Goal: Browse casually: Explore the website without a specific task or goal

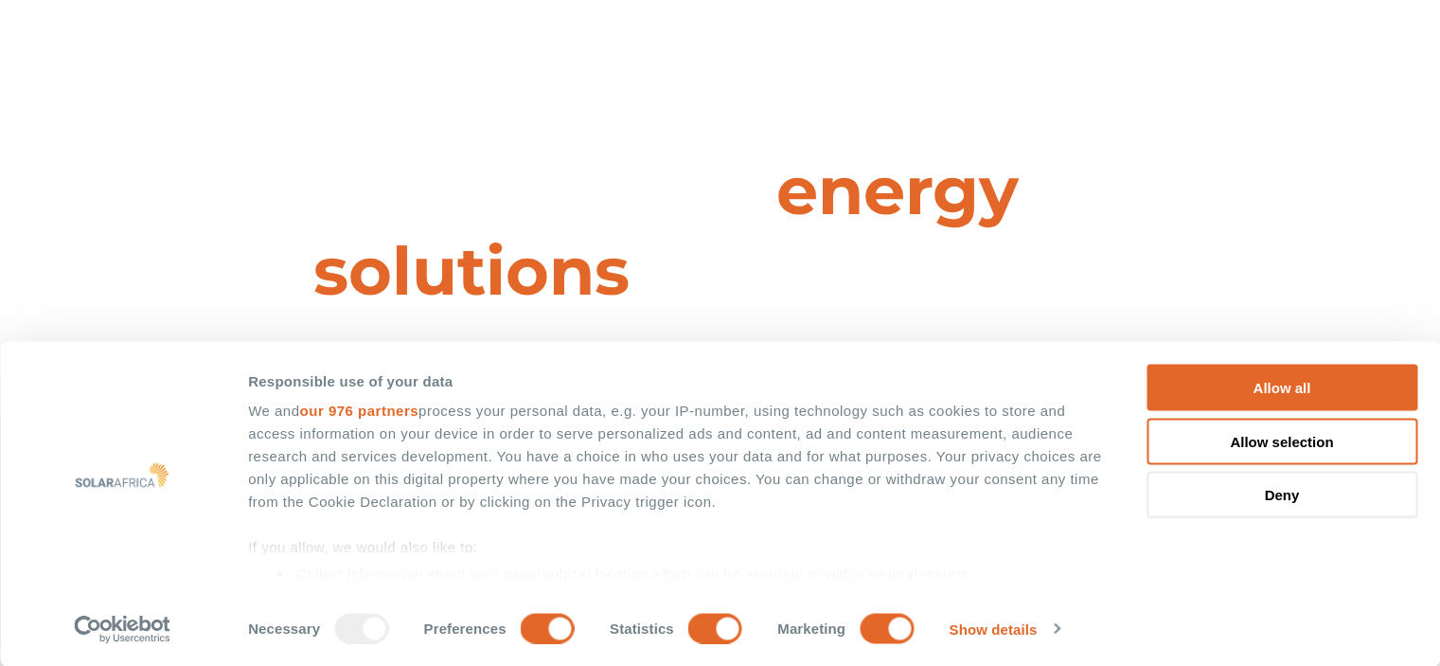
click at [1247, 495] on button "Deny" at bounding box center [1282, 495] width 271 height 46
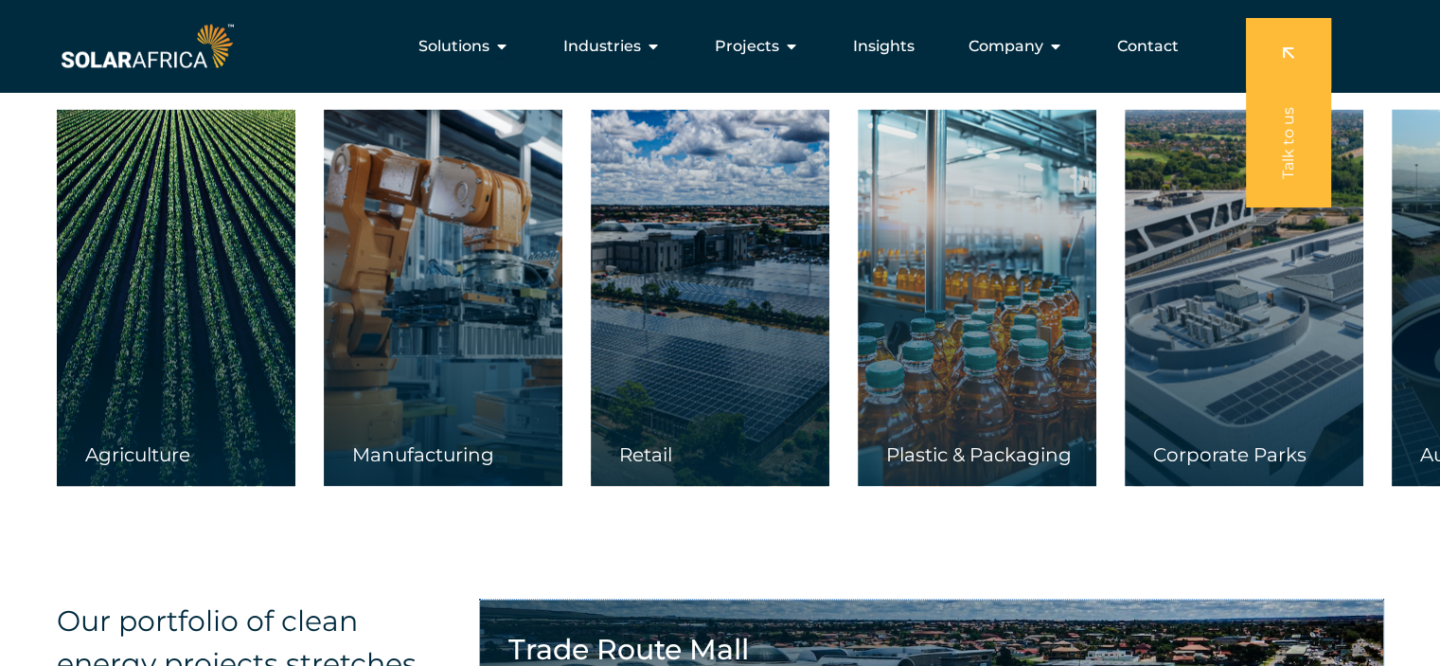
scroll to position [2861, 0]
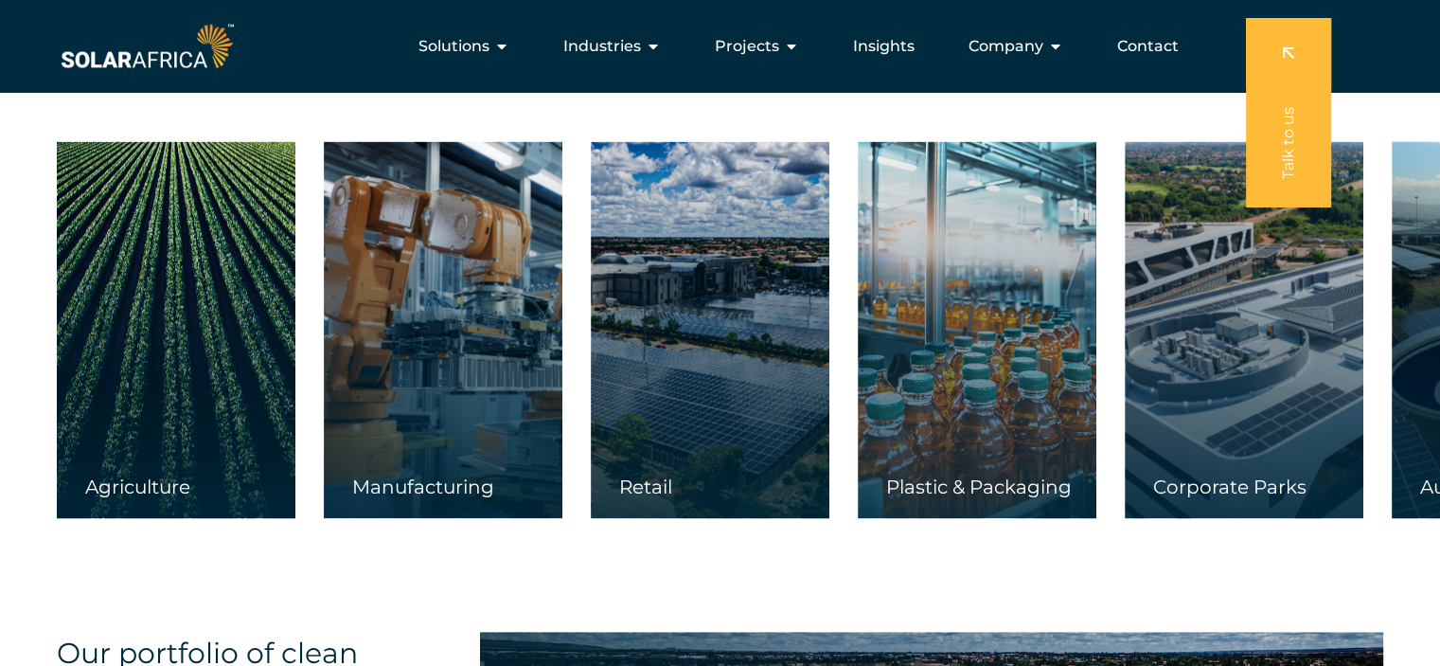
click at [1045, 548] on div "Our solutions are tailor-made to empower Commercial & Industrial businesses in …" at bounding box center [720, 225] width 1440 height 699
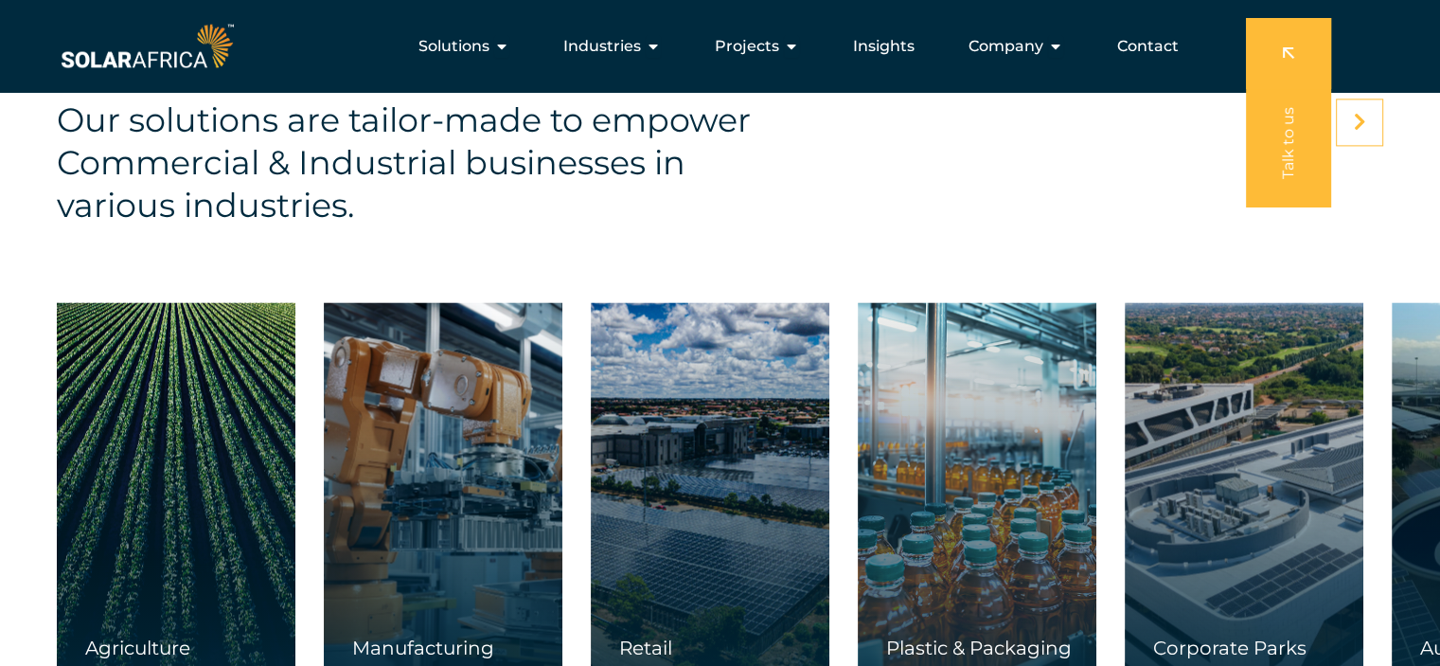
scroll to position [2666, 0]
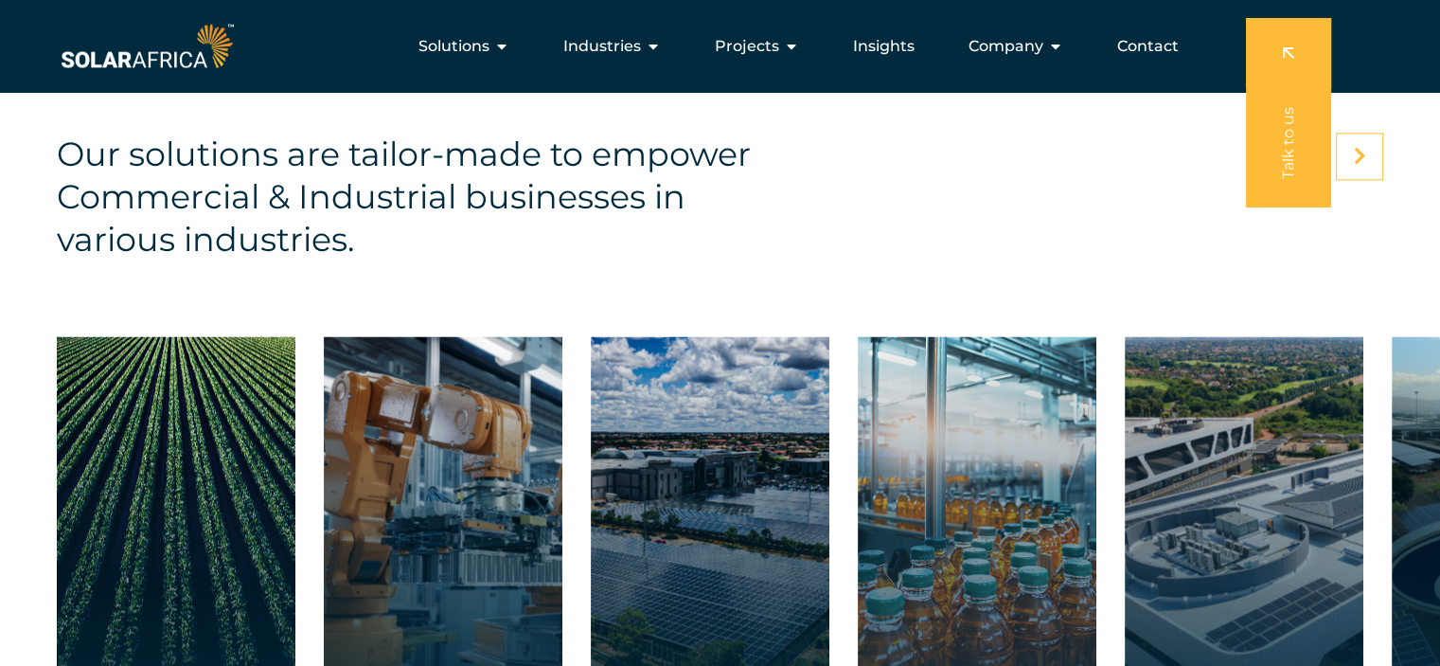
click at [1355, 158] on icon at bounding box center [1360, 156] width 12 height 19
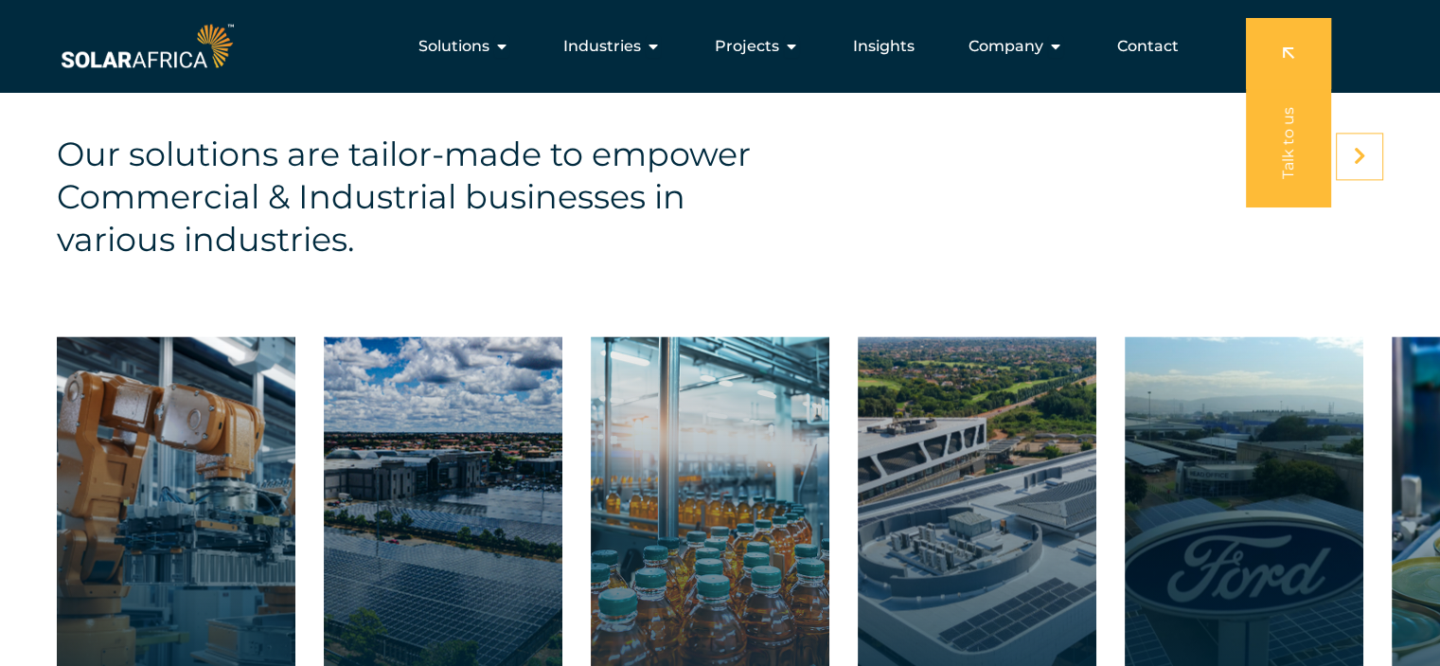
click at [1356, 156] on icon at bounding box center [1360, 156] width 12 height 19
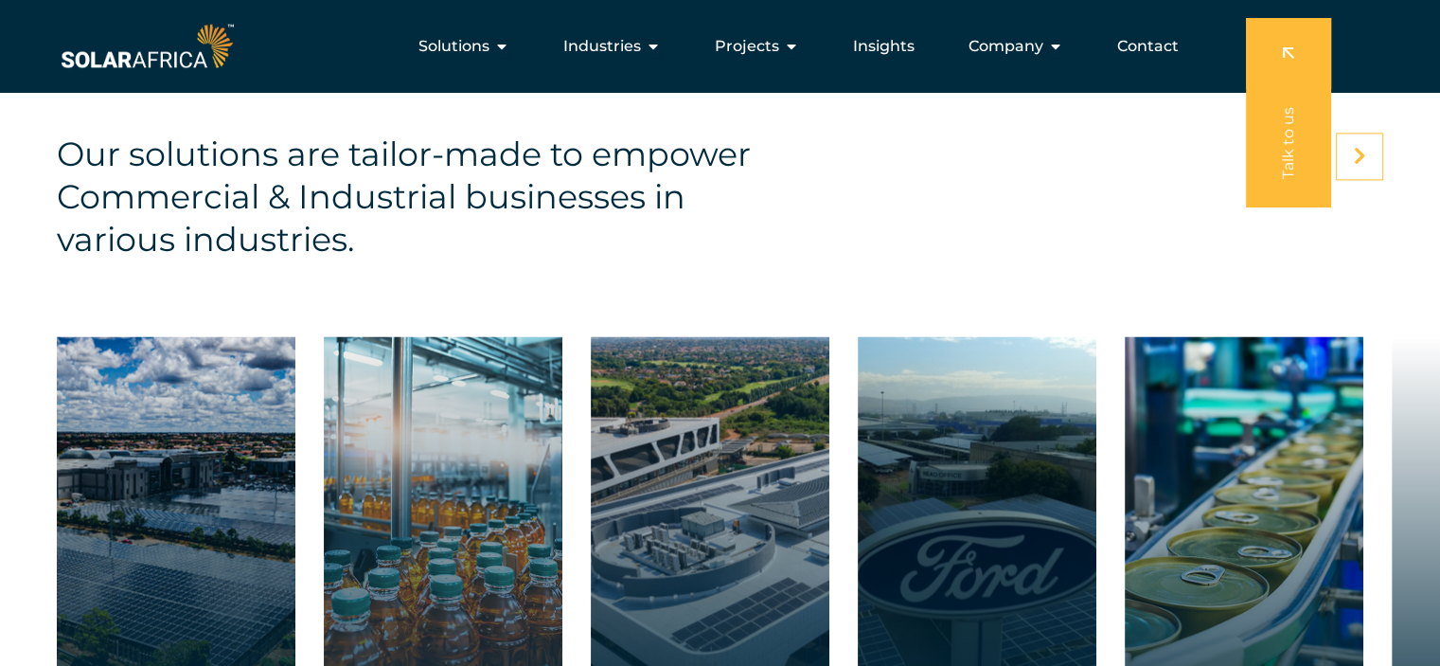
click at [1356, 156] on icon at bounding box center [1360, 156] width 12 height 19
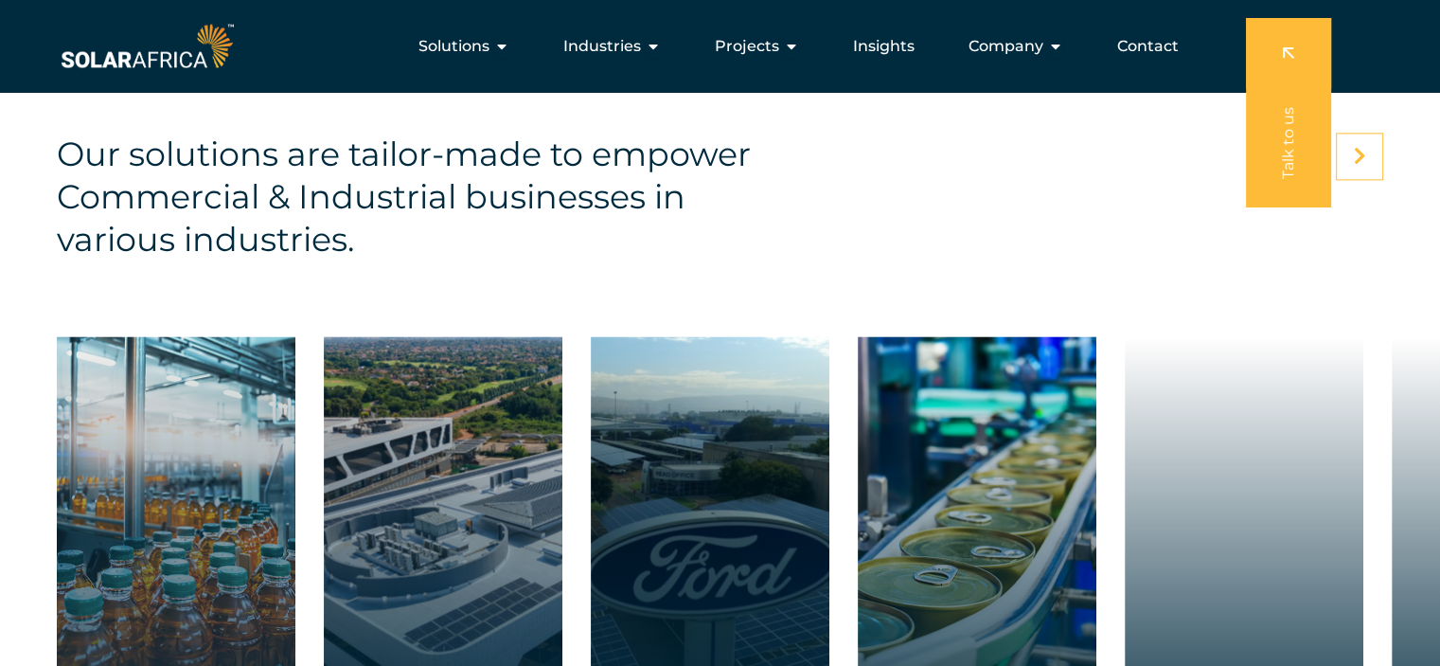
click at [1356, 156] on icon at bounding box center [1360, 156] width 12 height 19
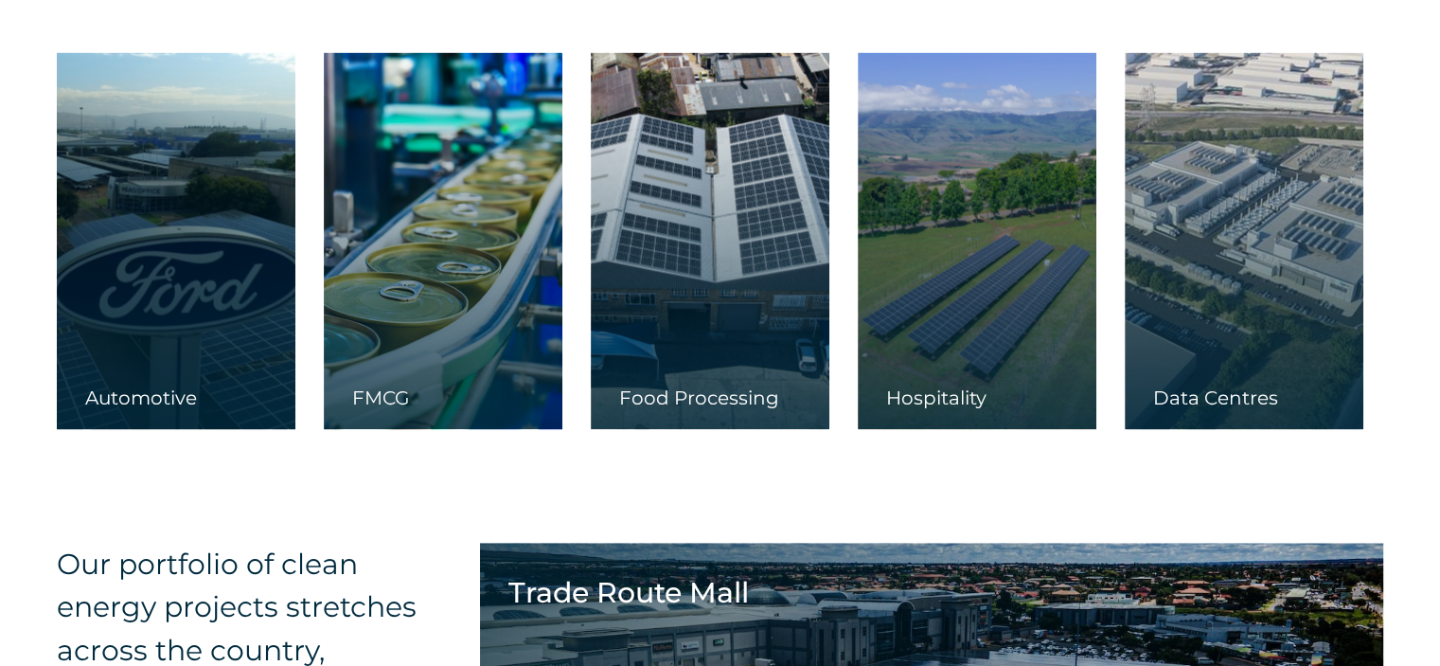
scroll to position [2988, 0]
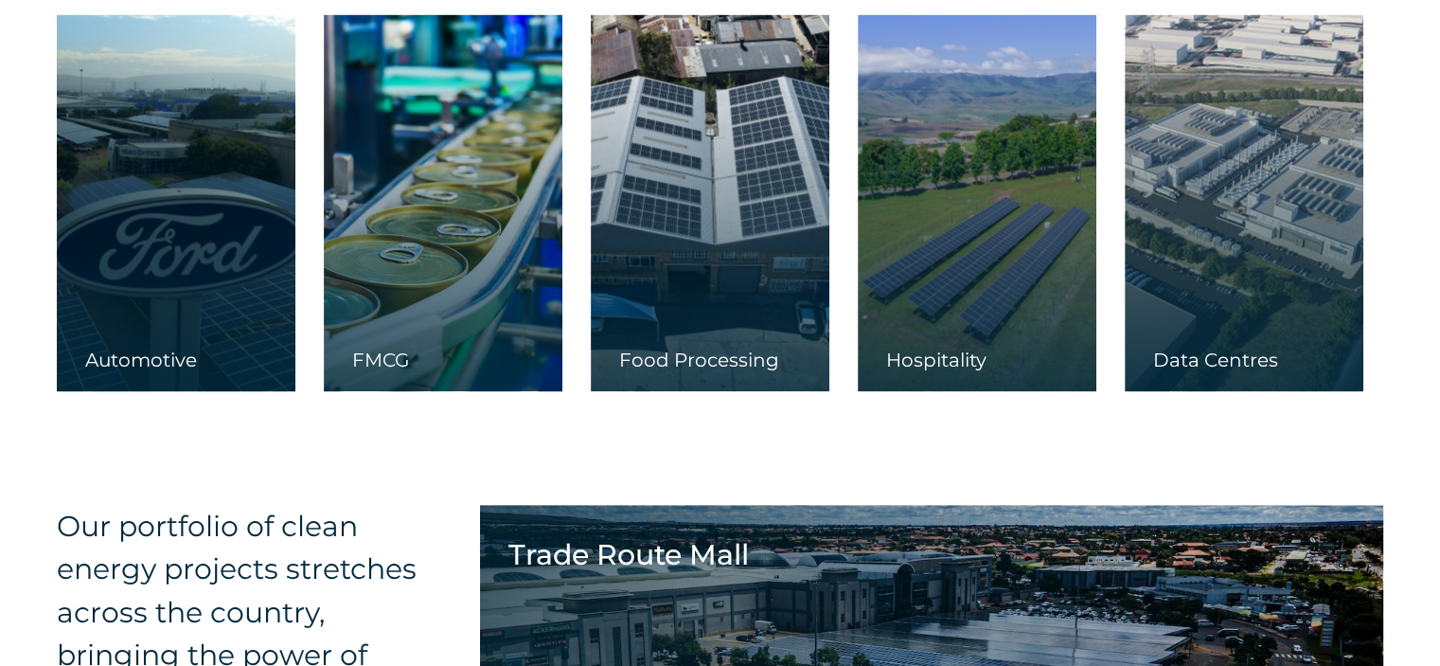
click at [27, 151] on div "Our solutions are tailor-made to empower Commercial & Industrial businesses in …" at bounding box center [720, 98] width 1440 height 699
click at [34, 176] on div "Our solutions are tailor-made to empower Commercial & Industrial businesses in …" at bounding box center [720, 98] width 1440 height 699
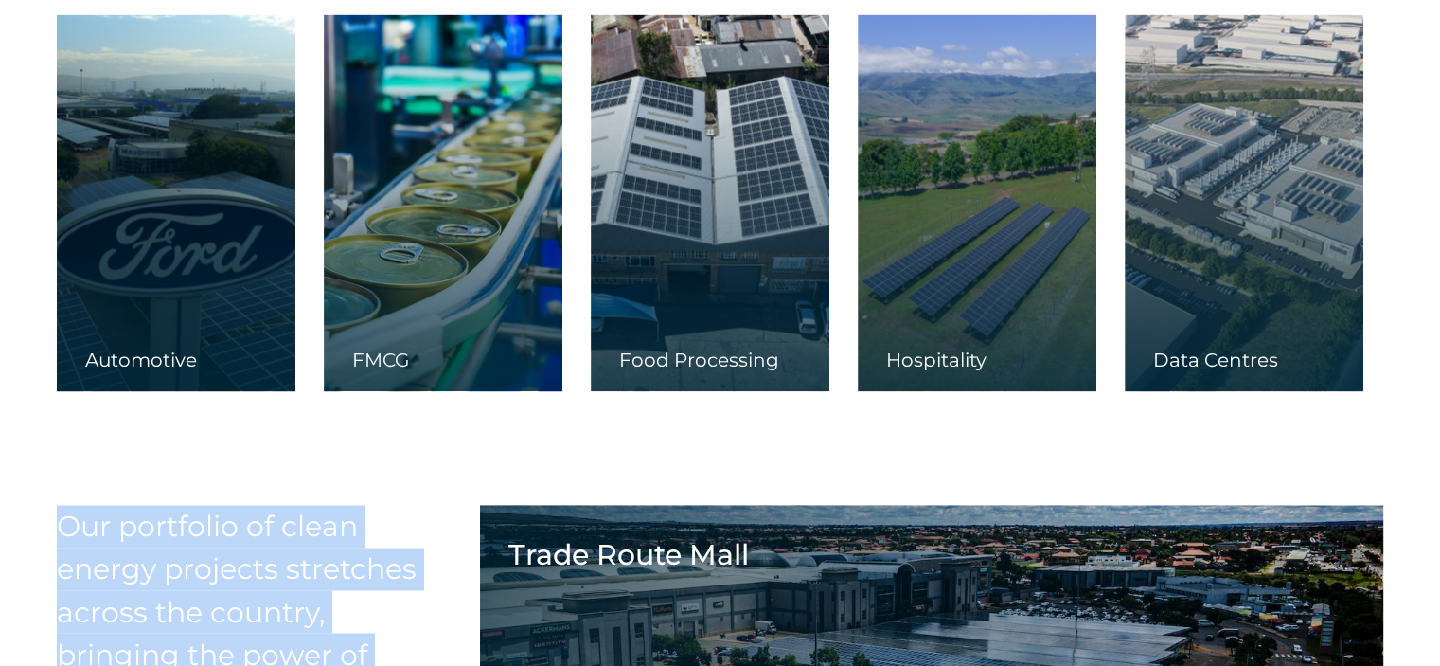
click at [34, 176] on div "Our solutions are tailor-made to empower Commercial & Industrial businesses in …" at bounding box center [720, 98] width 1440 height 699
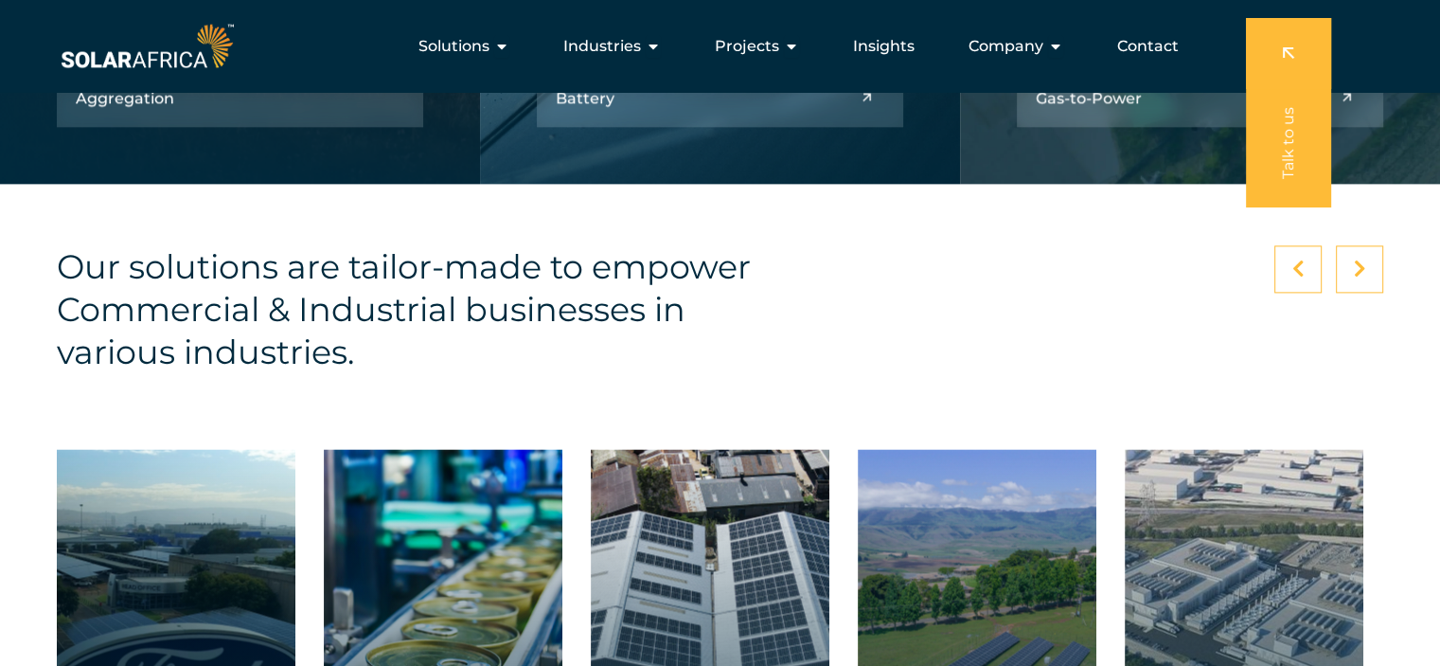
scroll to position [2420, 0]
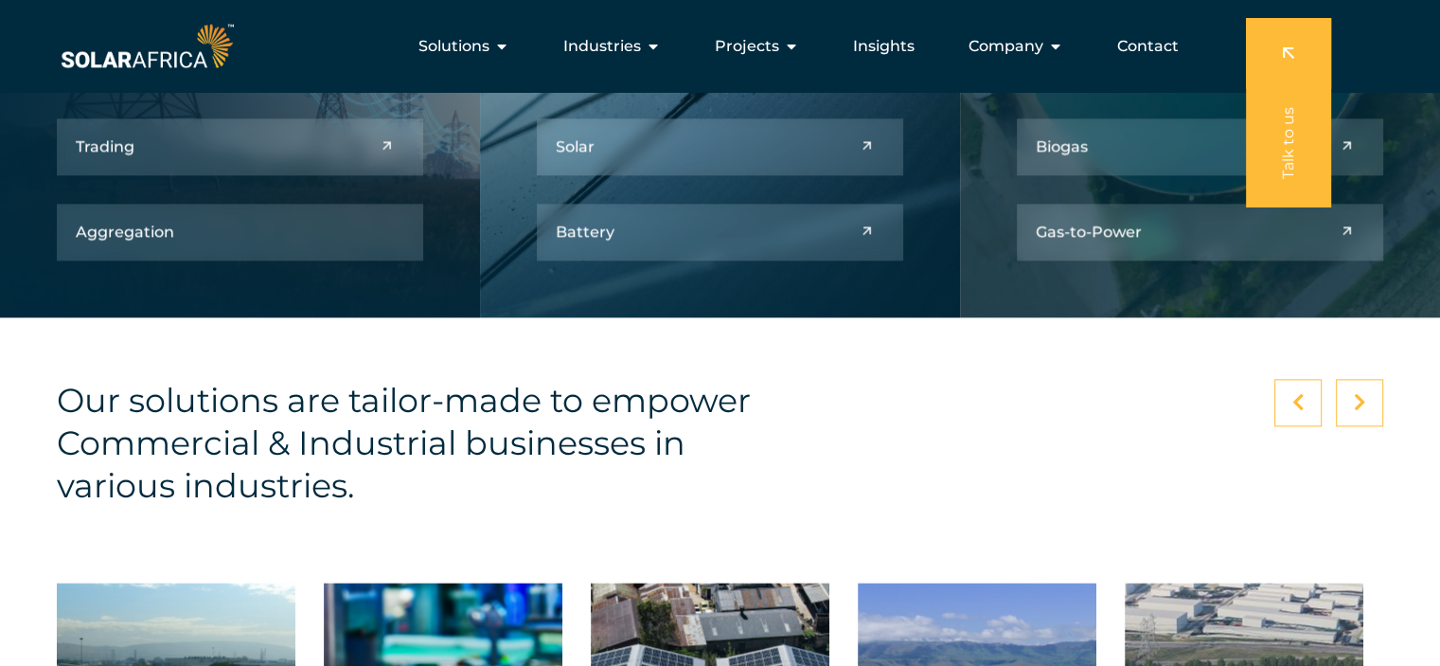
click at [1303, 409] on icon at bounding box center [1298, 402] width 12 height 19
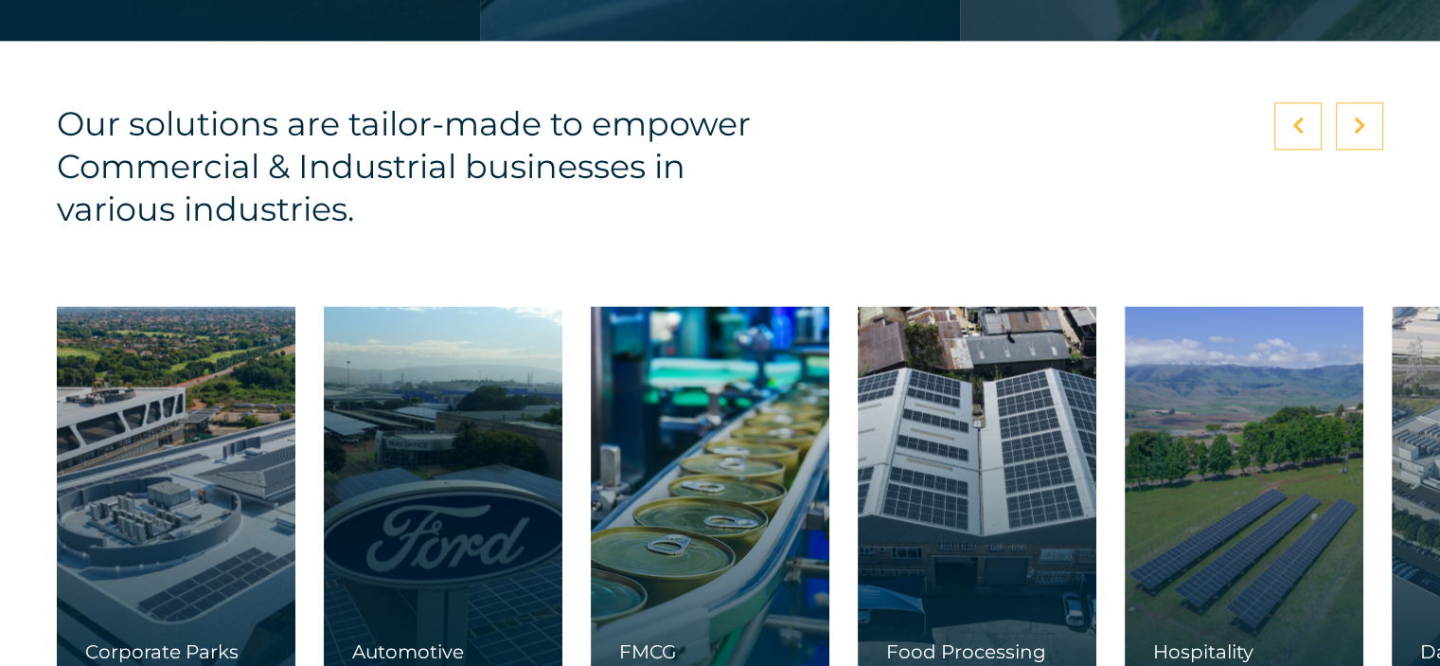
scroll to position [2799, 0]
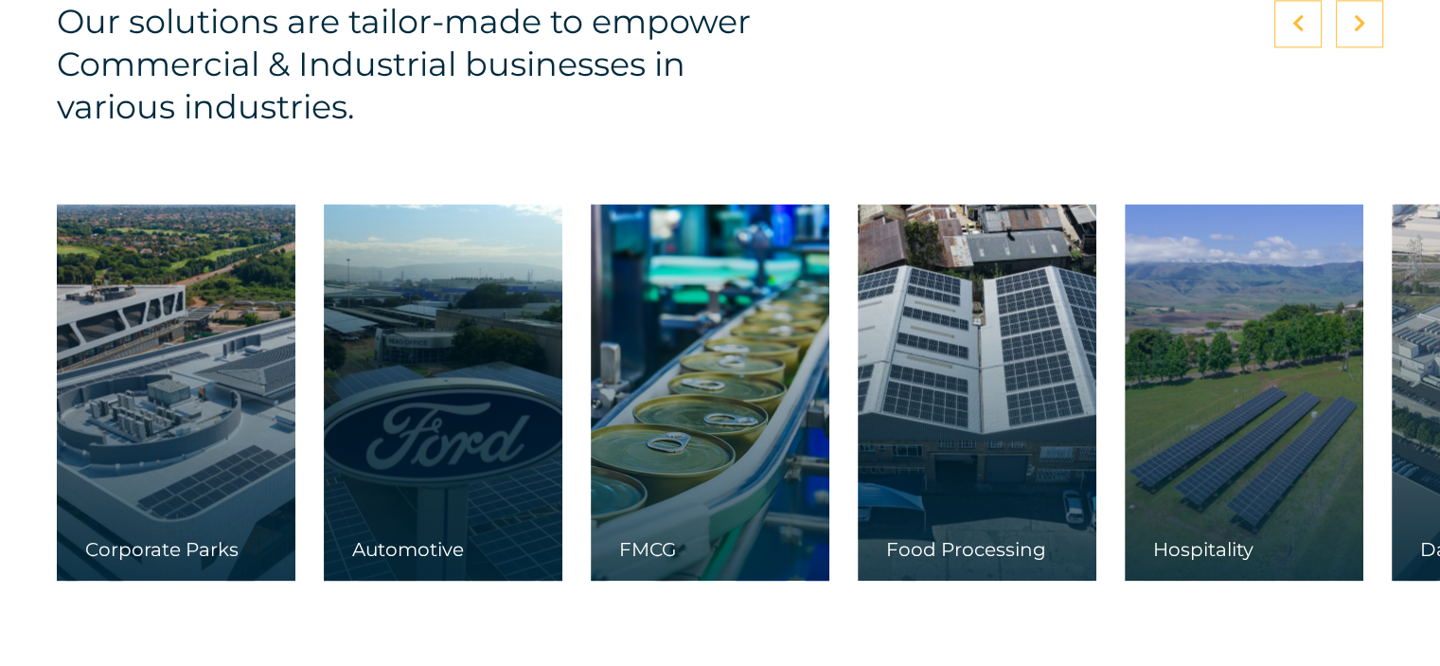
click at [1289, 20] on div at bounding box center [1297, 23] width 47 height 47
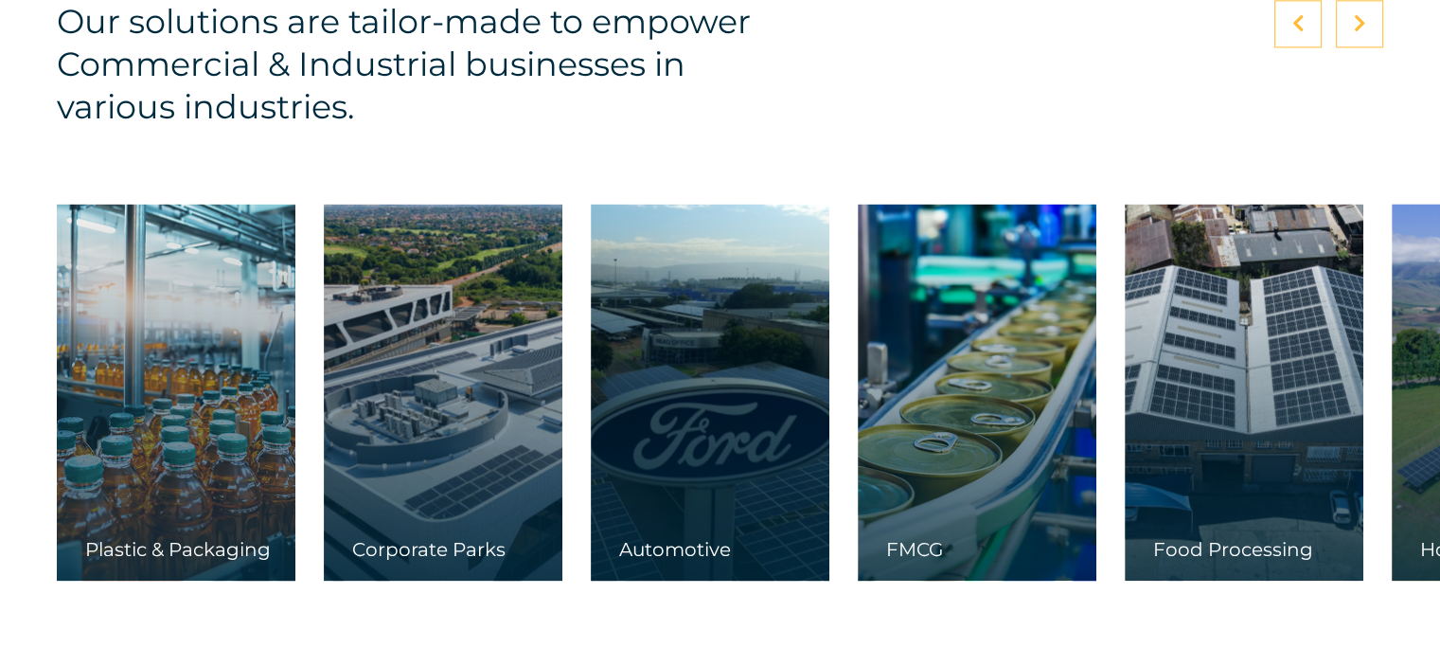
click at [1289, 20] on div at bounding box center [1297, 23] width 47 height 47
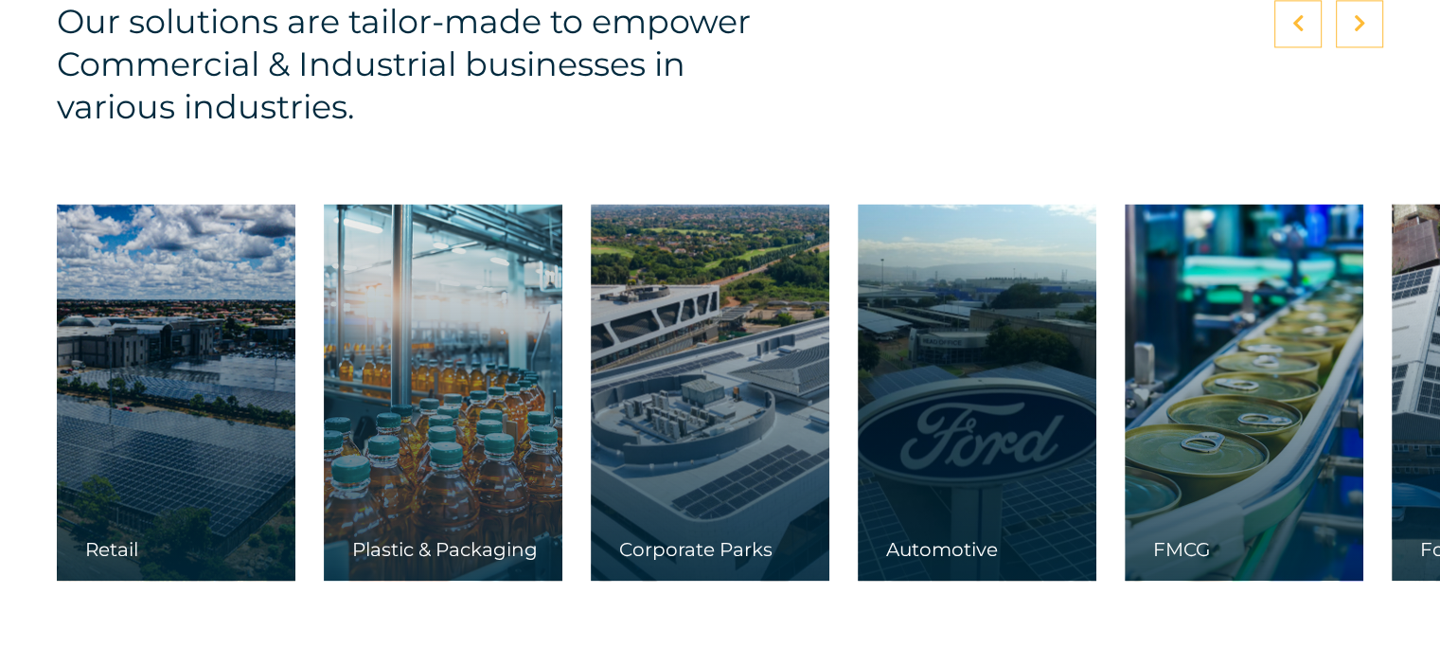
click at [1289, 20] on div at bounding box center [1297, 23] width 47 height 47
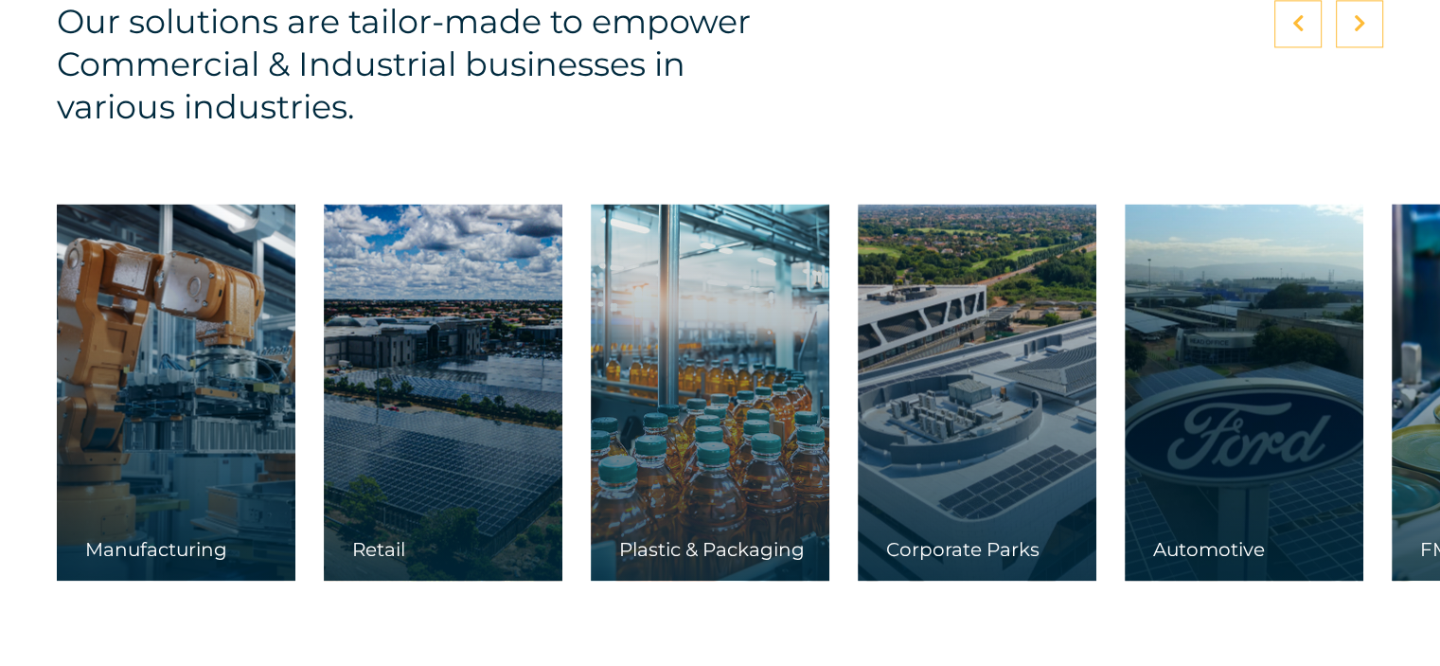
click at [1289, 20] on div at bounding box center [1297, 23] width 47 height 47
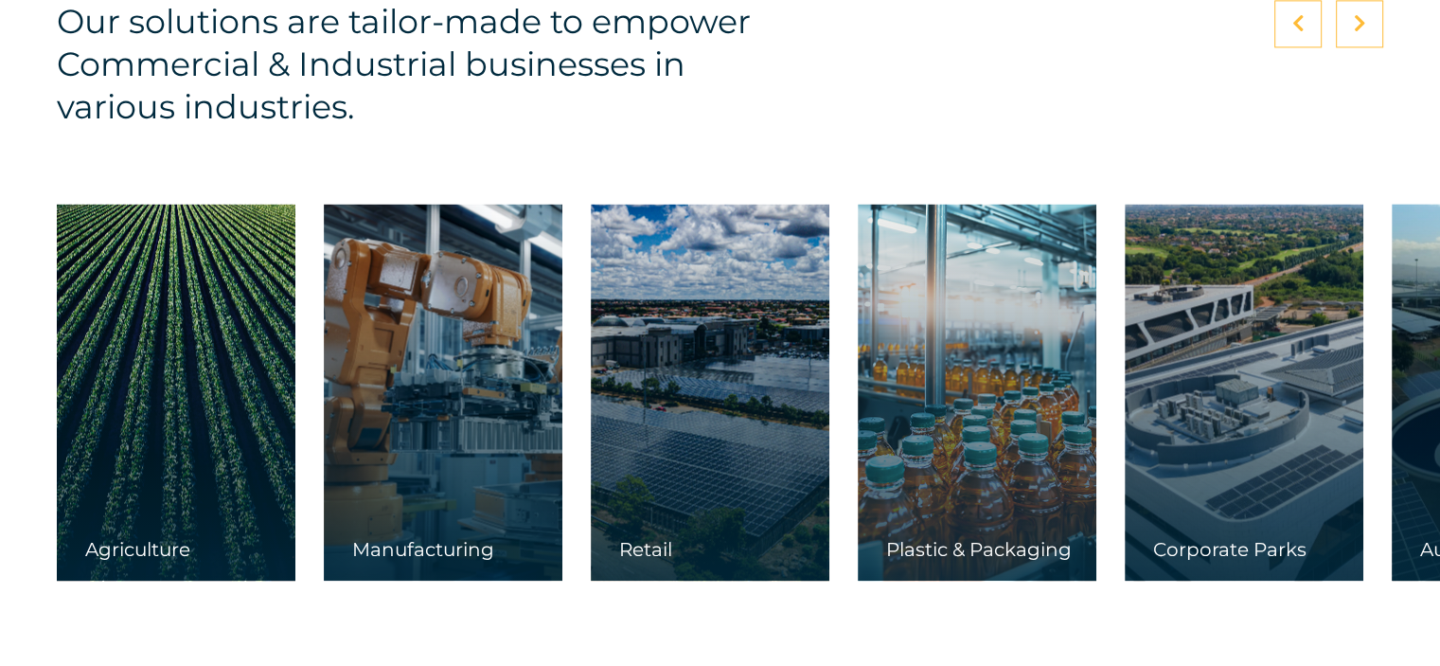
click at [1289, 20] on div at bounding box center [1297, 23] width 47 height 47
